Goal: Task Accomplishment & Management: Manage account settings

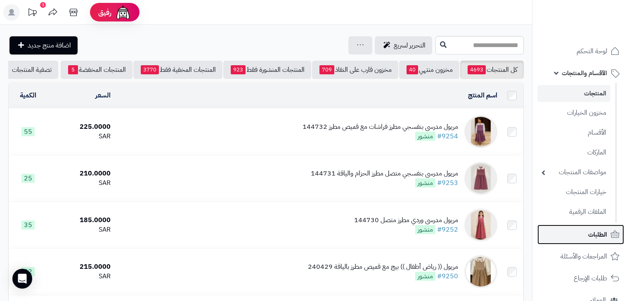
click at [588, 241] on link "الطلبات" at bounding box center [581, 235] width 87 height 20
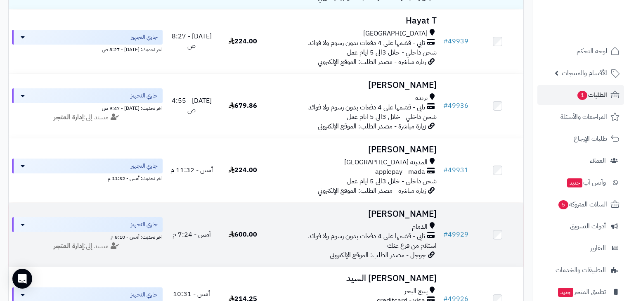
scroll to position [198, 0]
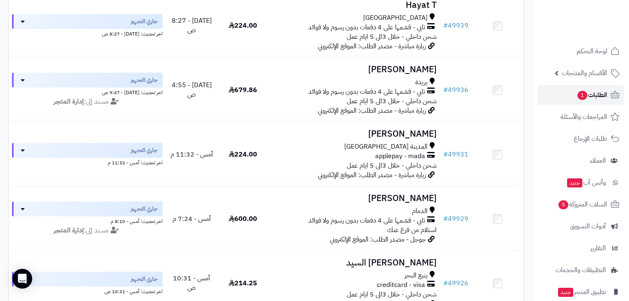
click at [610, 90] on icon at bounding box center [615, 95] width 10 height 10
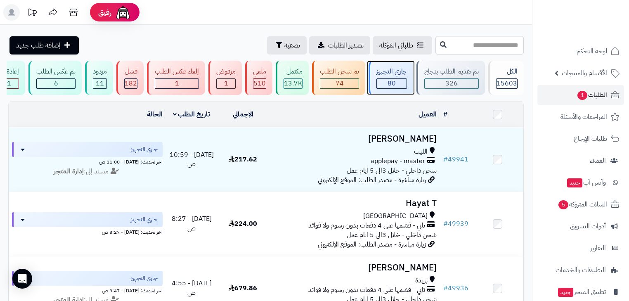
click at [382, 78] on div "جاري التجهيز 80" at bounding box center [391, 78] width 45 height 34
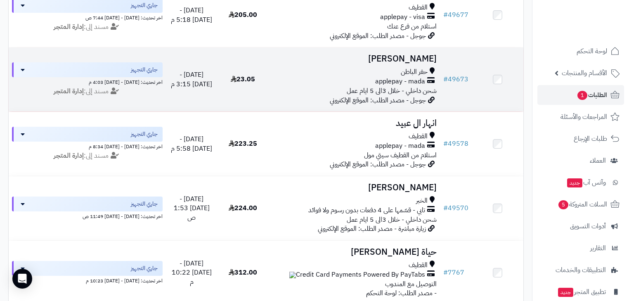
scroll to position [1086, 0]
